Goal: Complete application form

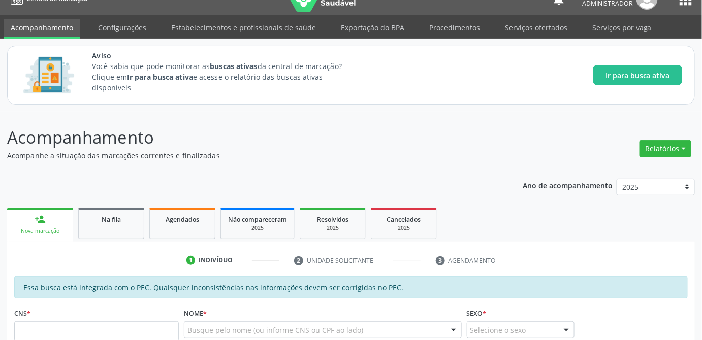
scroll to position [63, 0]
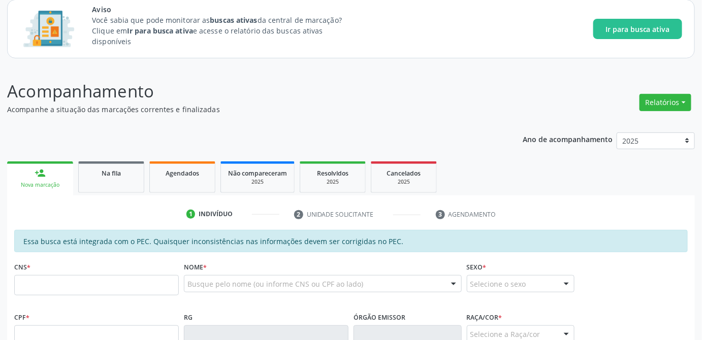
click at [608, 210] on ul "1 Indivíduo 2 Unidade solicitante 3 Agendamento" at bounding box center [351, 214] width 688 height 17
click at [598, 292] on div "CNS * Nome * Busque pelo nome (ou informe CNS ou CPF ao lado) Nenhum resultado …" at bounding box center [351, 285] width 678 height 50
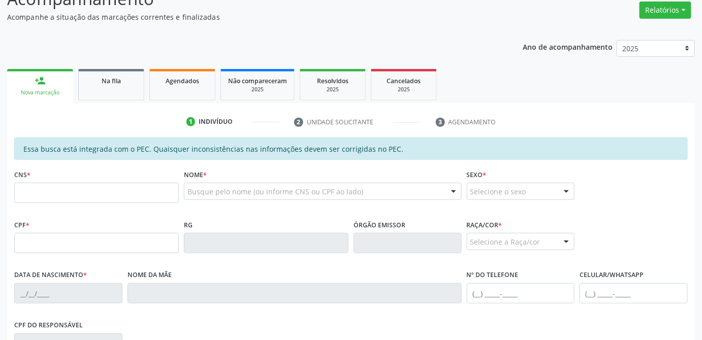
scroll to position [202, 0]
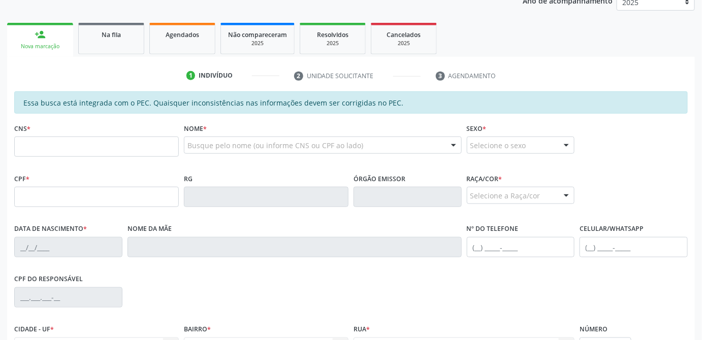
click at [462, 299] on div "CPF do responsável" at bounding box center [351, 297] width 678 height 50
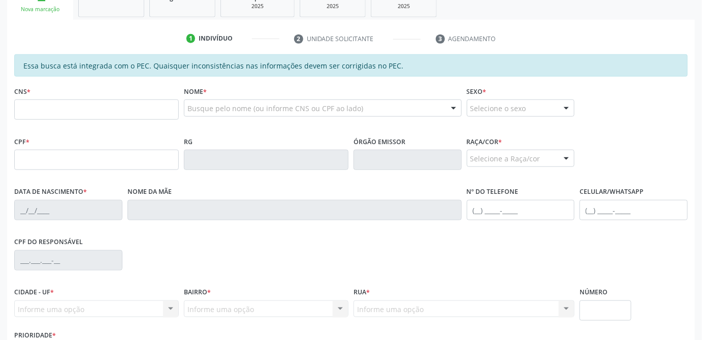
scroll to position [241, 0]
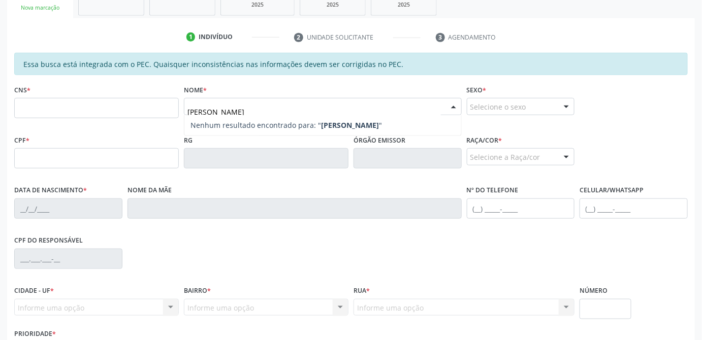
type input "[PERSON_NAME]"
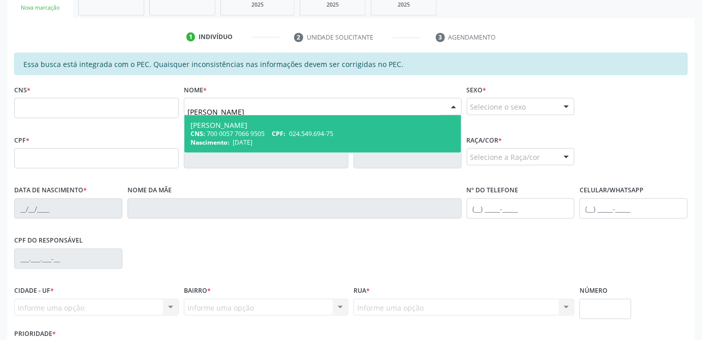
click at [271, 109] on input "[PERSON_NAME]" at bounding box center [313, 112] width 253 height 20
click at [272, 132] on div "CNS: 700 0057 7066 9505 CPF: 024.549.694-75" at bounding box center [322, 134] width 265 height 9
type input "700 0057 7066 9505"
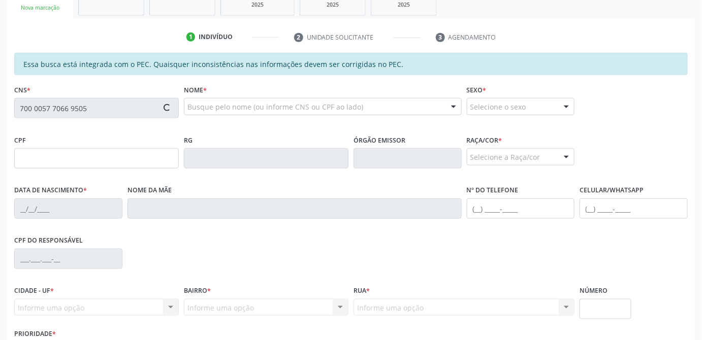
type input "024.549.694-75"
type input "[DATE]"
type input "[PERSON_NAME] Moura"
type input "[PHONE_NUMBER]"
type input "S/N"
